Goal: Task Accomplishment & Management: Manage account settings

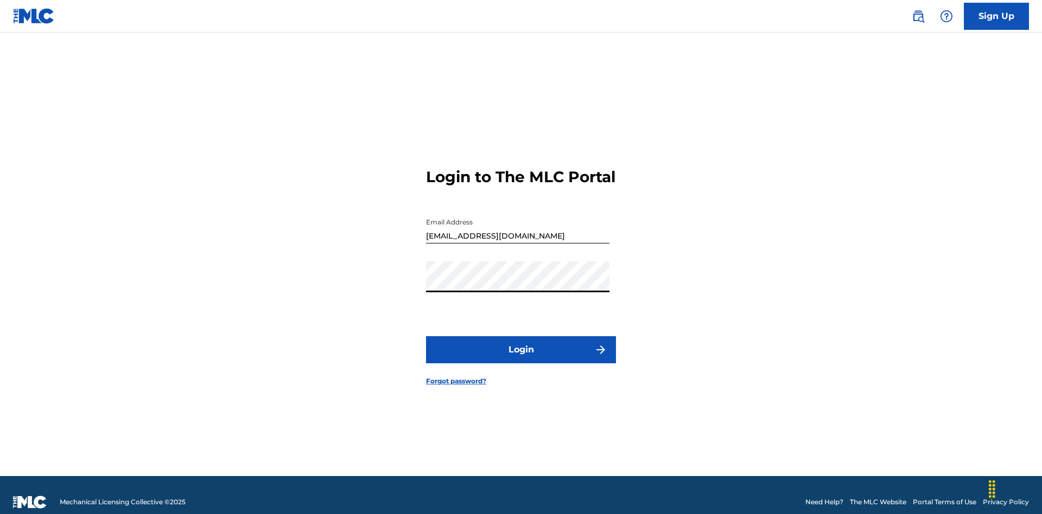
click at [521, 345] on button "Login" at bounding box center [521, 349] width 190 height 27
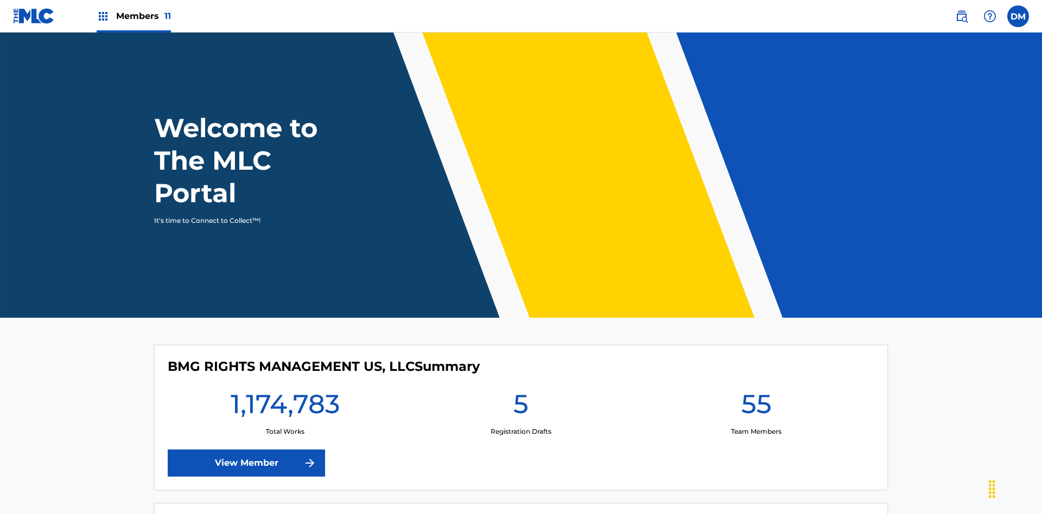
click at [133, 16] on span "Members 11" at bounding box center [143, 16] width 55 height 12
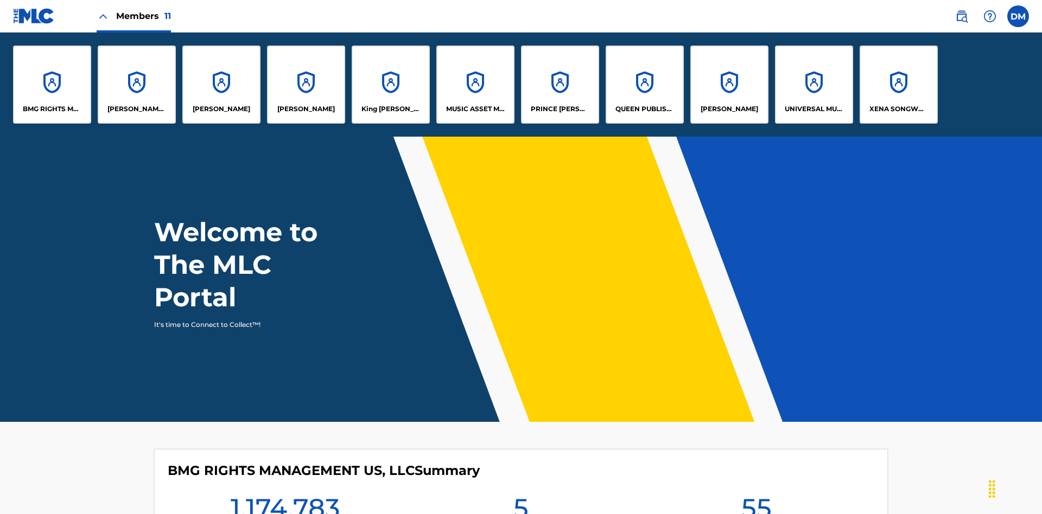
click at [390, 109] on p "King [PERSON_NAME]" at bounding box center [390, 109] width 59 height 10
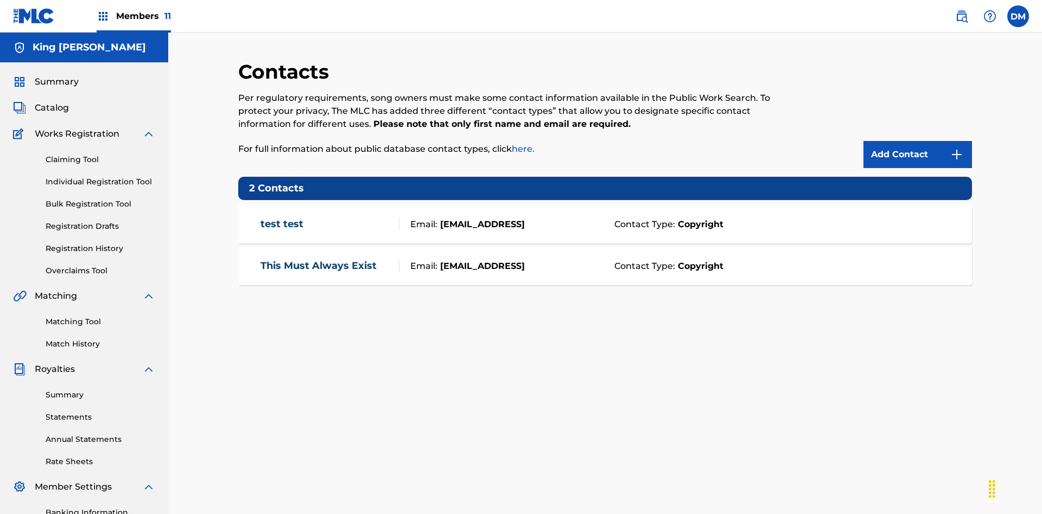
click at [957, 148] on img at bounding box center [956, 154] width 13 height 13
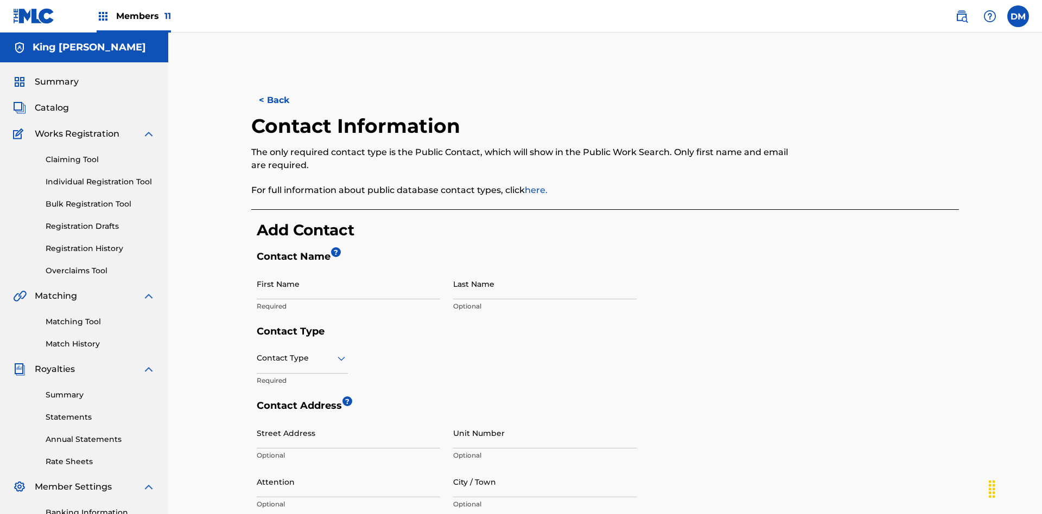
click at [348, 269] on input "First Name" at bounding box center [348, 284] width 183 height 31
type input "2025.08.11.04.33.24"
click at [545, 269] on input "Last Name" at bounding box center [544, 284] width 183 height 31
type input "2025.08.11.04.33.24"
click at [257, 353] on input "text" at bounding box center [258, 358] width 2 height 11
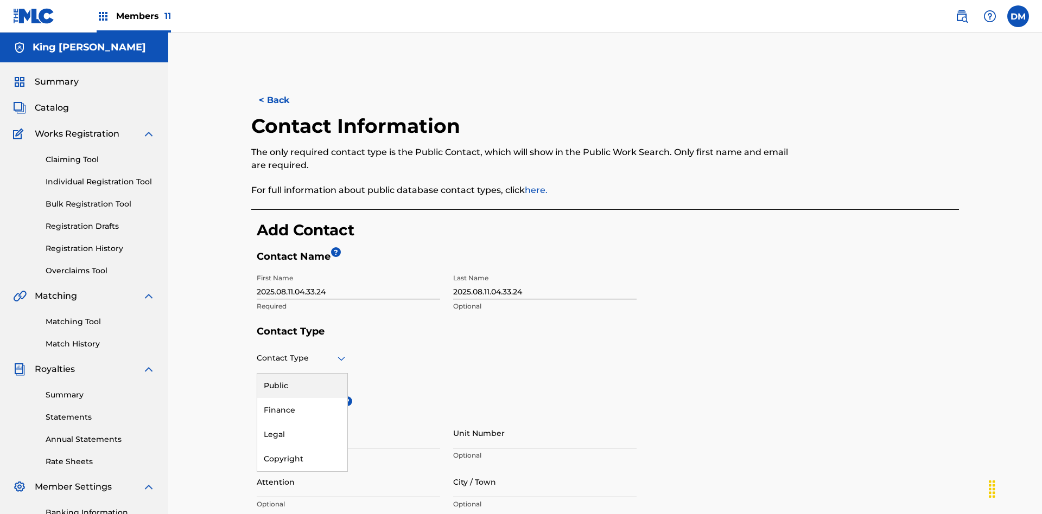
click at [302, 374] on div "Public" at bounding box center [302, 386] width 90 height 24
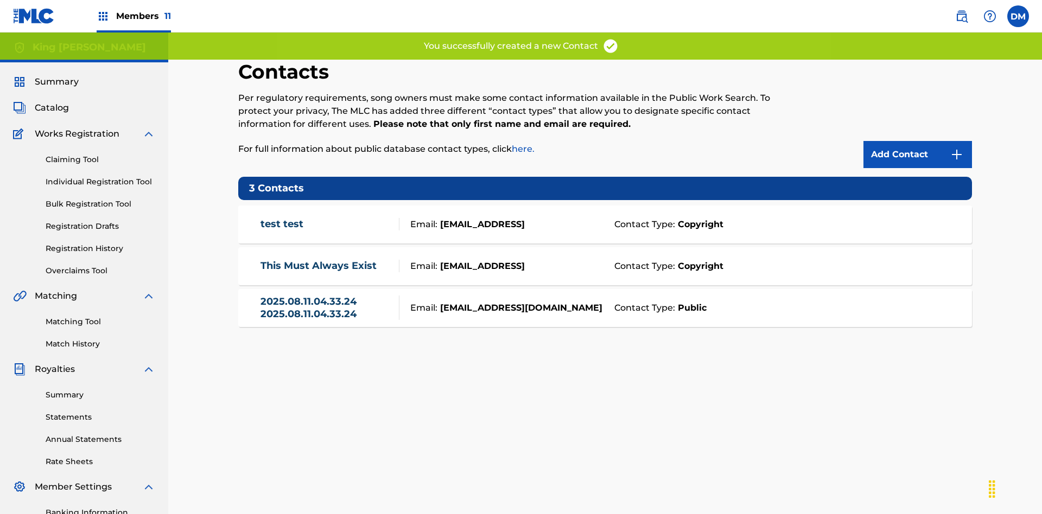
click at [327, 296] on link "2025.08.11.04.33.24 2025.08.11.04.33.24" at bounding box center [326, 308] width 133 height 24
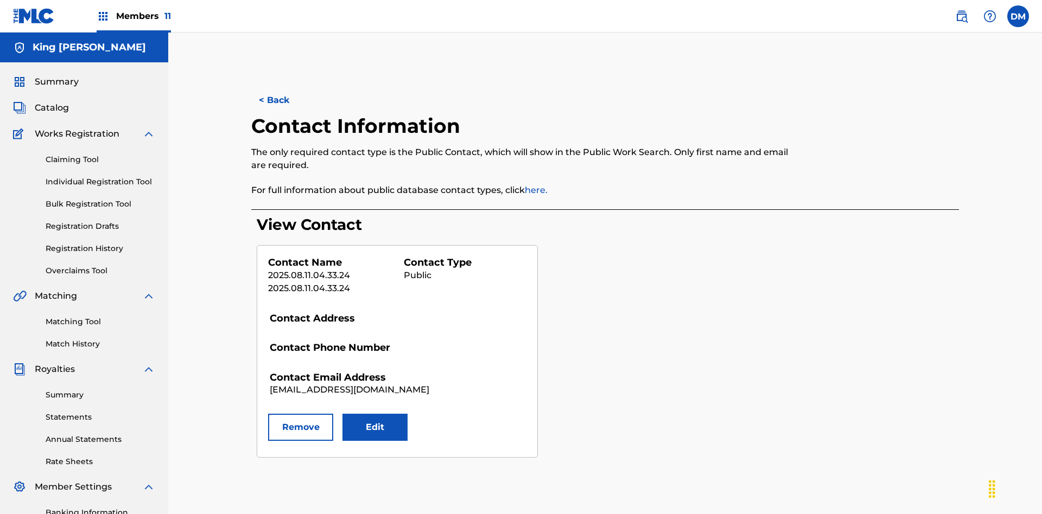
click at [375, 414] on button "Edit" at bounding box center [374, 427] width 65 height 27
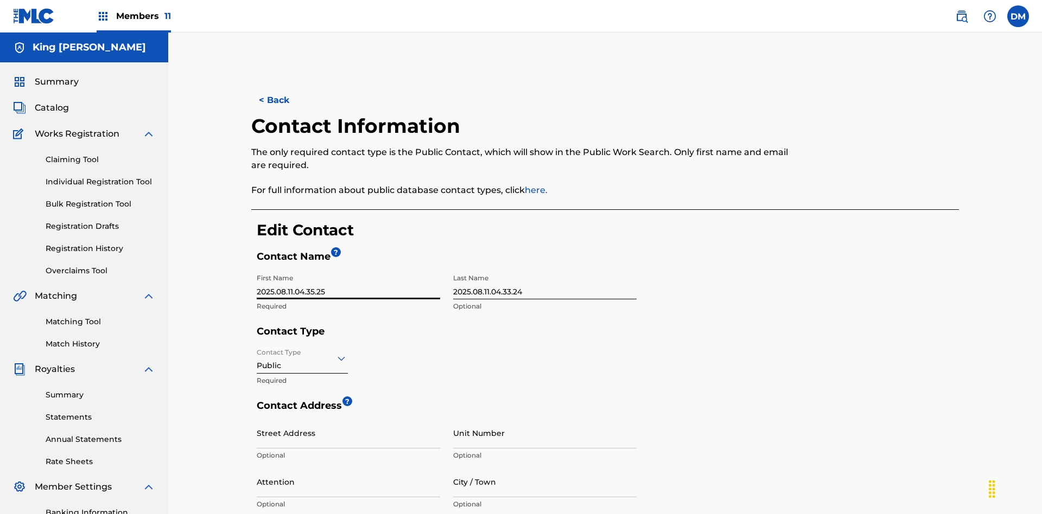
type input "2025.08.11.04.35.25"
click at [545, 269] on input "2025.08.11.04.33.24" at bounding box center [544, 284] width 183 height 31
type input "2025.08.11.04.35.25"
click at [257, 353] on input "Contact Type" at bounding box center [258, 358] width 2 height 11
click at [302, 398] on div "Finance" at bounding box center [302, 410] width 90 height 24
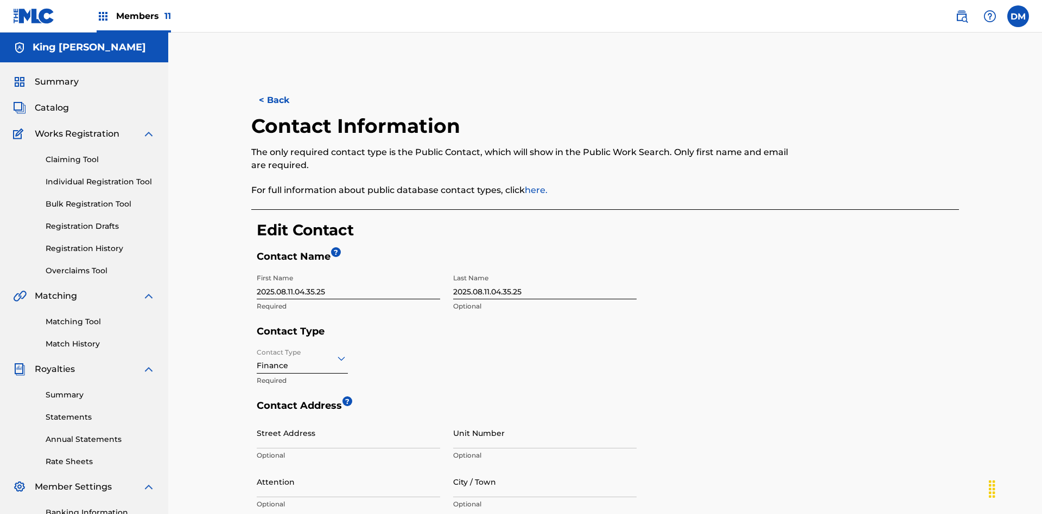
click at [545, 467] on input "City / Town" at bounding box center [544, 482] width 183 height 31
type input "[GEOGRAPHIC_DATA]"
click at [348, 418] on input "Street Address" at bounding box center [348, 433] width 183 height 31
type input "[STREET_ADDRESS]"
click at [545, 418] on input "Unit Number" at bounding box center [544, 433] width 183 height 31
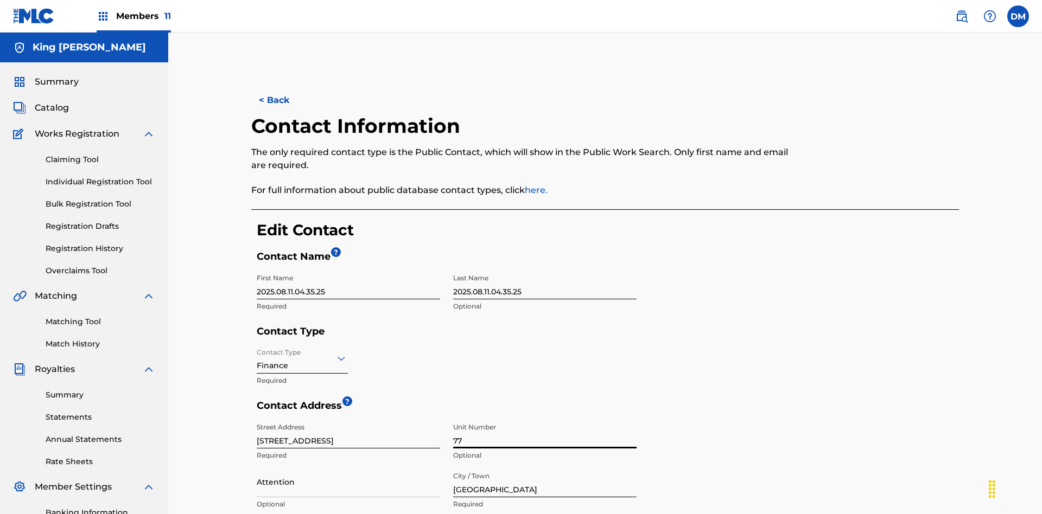
type input "77"
click at [348, 467] on input "Attention" at bounding box center [348, 482] width 183 height 31
type input "[PERSON_NAME]"
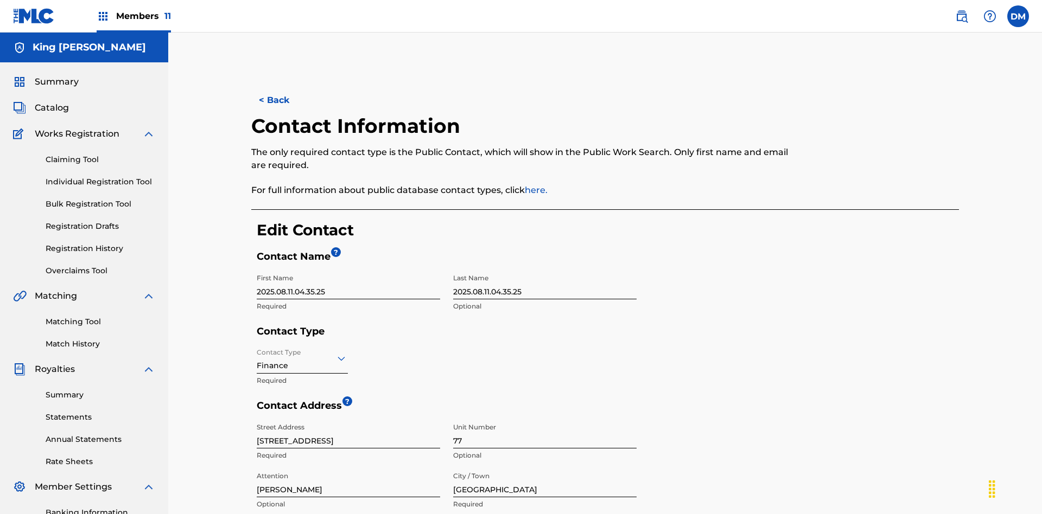
type input "[GEOGRAPHIC_DATA]"
type input "2060"
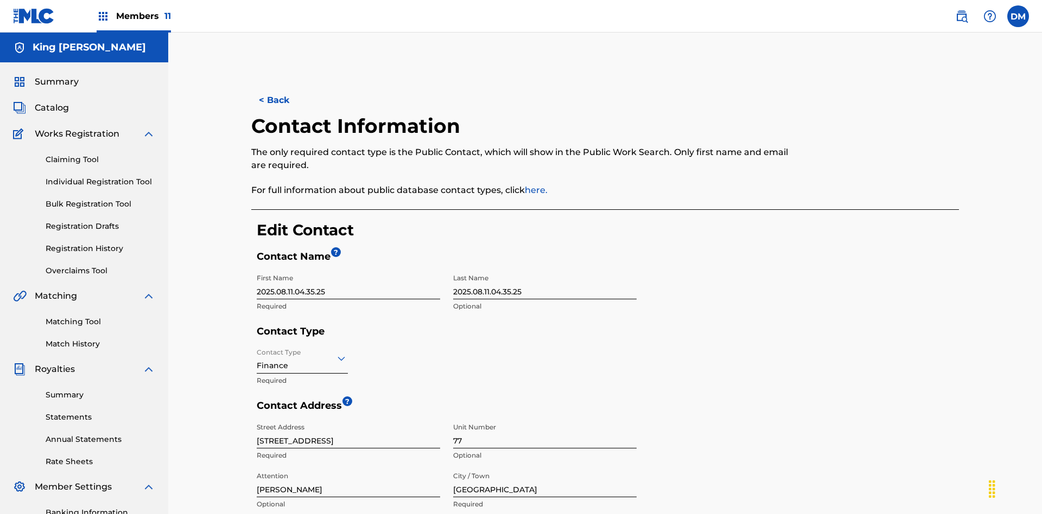
type input "293"
type input "9199000"
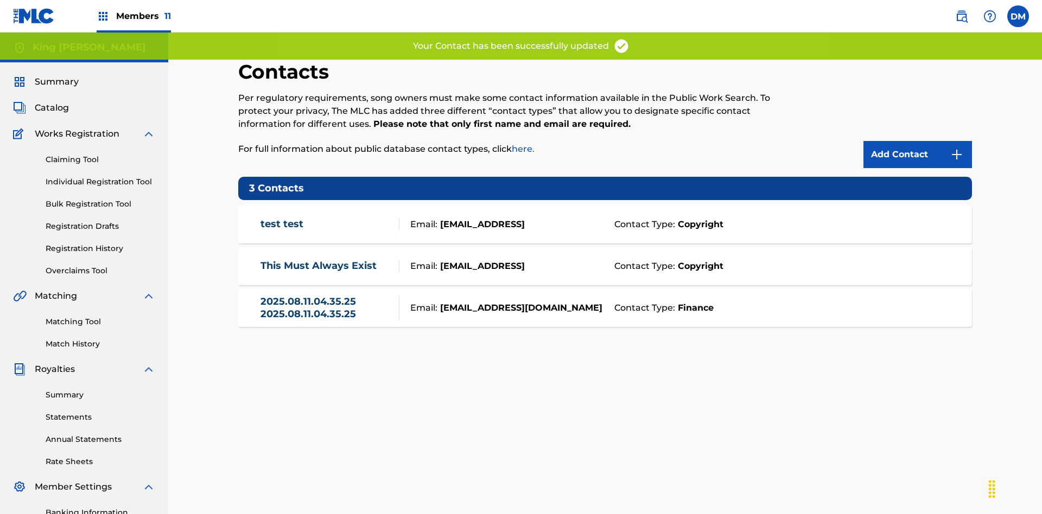
click at [327, 296] on link "2025.08.11.04.35.25 2025.08.11.04.35.25" at bounding box center [326, 308] width 133 height 24
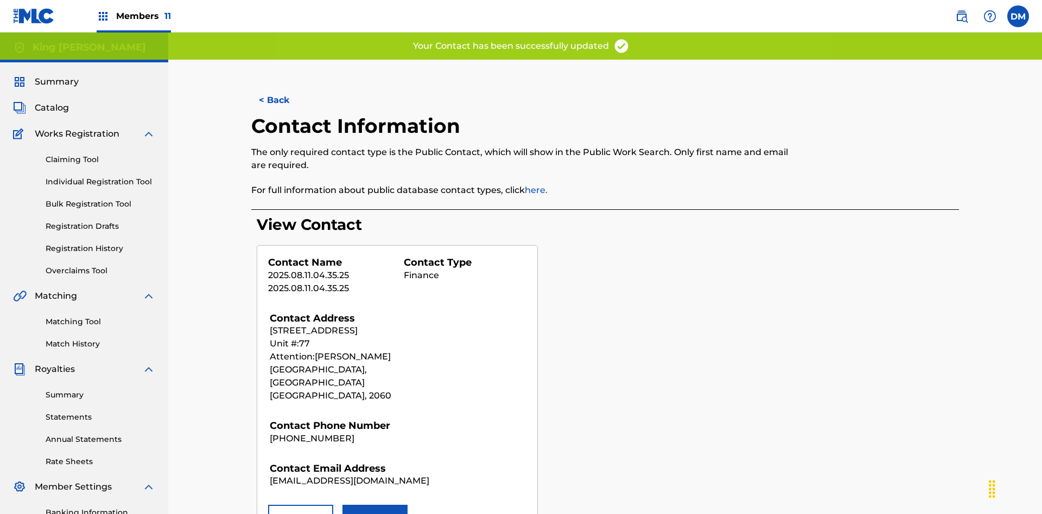
click at [301, 505] on button "Remove" at bounding box center [300, 518] width 65 height 27
